Goal: Task Accomplishment & Management: Manage account settings

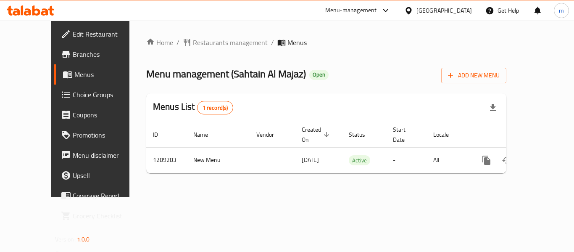
click at [73, 92] on span "Choice Groups" at bounding box center [106, 95] width 67 height 10
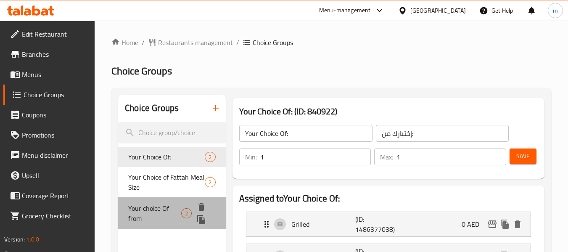
click at [159, 209] on span "Your choice Of from" at bounding box center [154, 213] width 53 height 20
type input "Your choice Of from"
type input "اختيارك من"
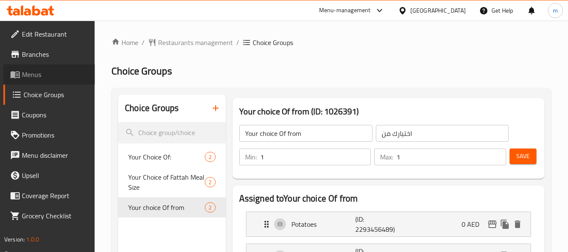
click at [43, 77] on span "Menus" at bounding box center [55, 74] width 66 height 10
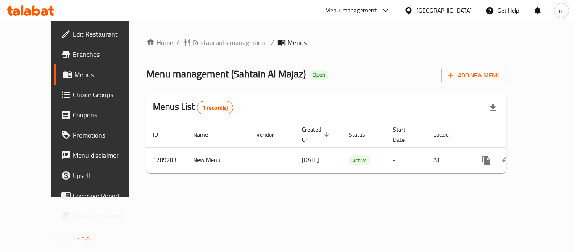
click at [49, 8] on icon at bounding box center [30, 10] width 47 height 10
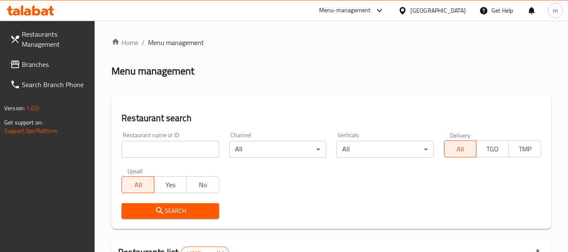
click at [37, 45] on span "Restaurants Management" at bounding box center [55, 39] width 66 height 20
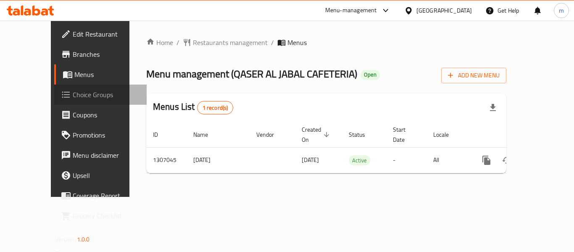
click at [73, 94] on span "Choice Groups" at bounding box center [106, 95] width 67 height 10
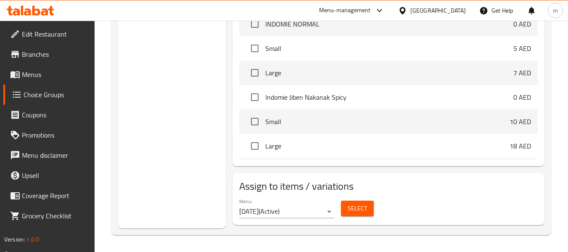
scroll to position [205, 0]
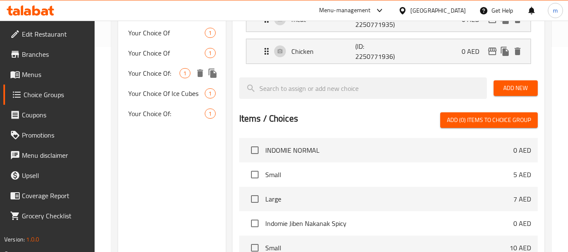
click at [175, 76] on span "Your Choice Of:" at bounding box center [153, 73] width 51 height 10
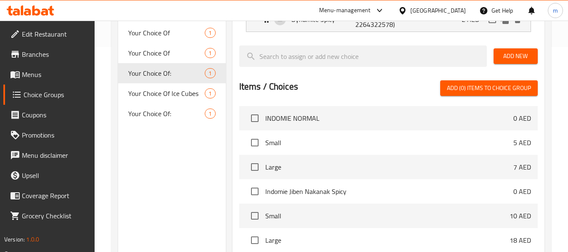
type input "Your Choice Of:"
type input "اختيارك من:"
type input "0"
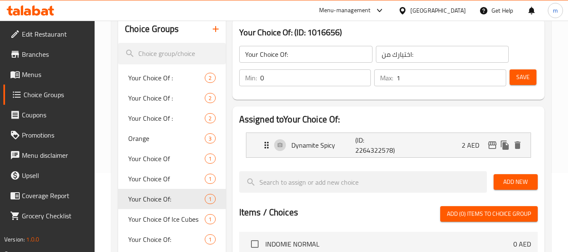
scroll to position [79, 0]
click at [39, 5] on div at bounding box center [30, 10] width 61 height 17
click at [34, 19] on div "Menu-management [GEOGRAPHIC_DATA] Get Help m" at bounding box center [284, 10] width 568 height 20
click at [36, 8] on icon at bounding box center [30, 10] width 47 height 10
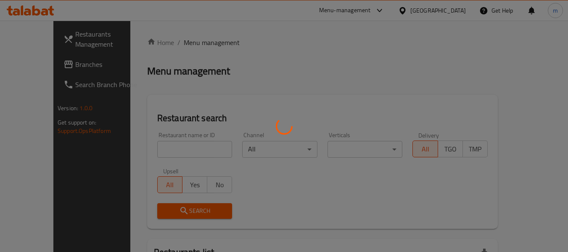
scroll to position [79, 0]
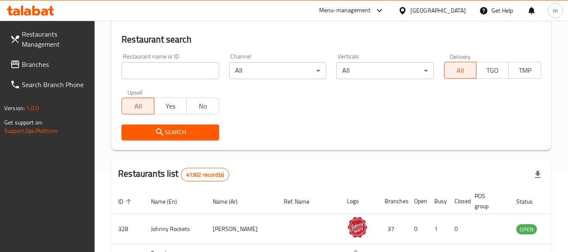
click at [40, 63] on span "Branches" at bounding box center [55, 64] width 66 height 10
